Goal: Find specific page/section: Find specific page/section

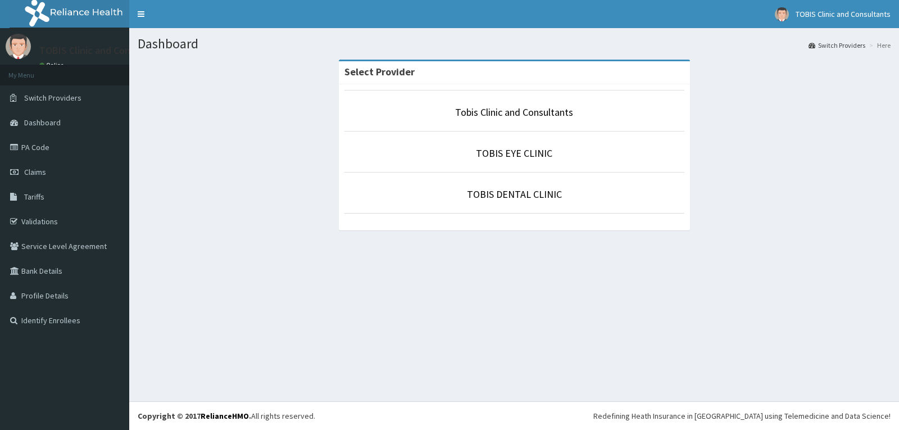
click at [431, 116] on p "Tobis Clinic and Consultants" at bounding box center [514, 112] width 340 height 15
click at [506, 117] on link "Tobis Clinic and Consultants" at bounding box center [514, 112] width 118 height 13
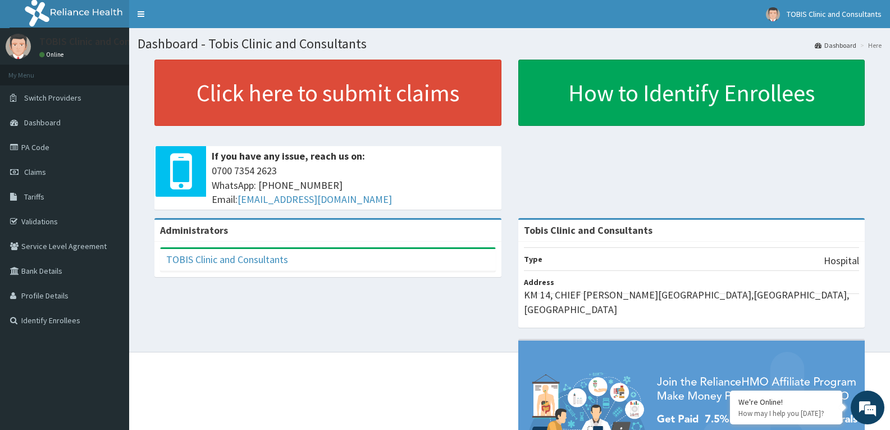
click at [42, 148] on link "PA Code" at bounding box center [64, 147] width 129 height 25
